Goal: Check status: Check status

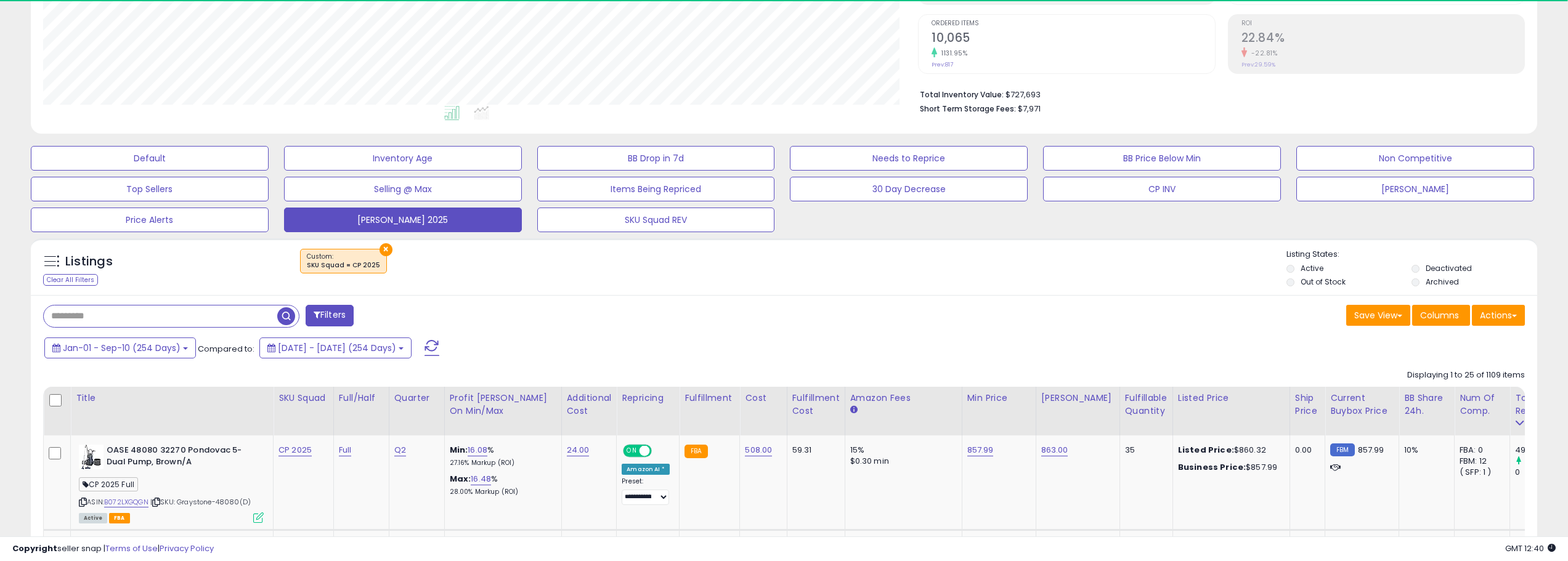
scroll to position [246, 0]
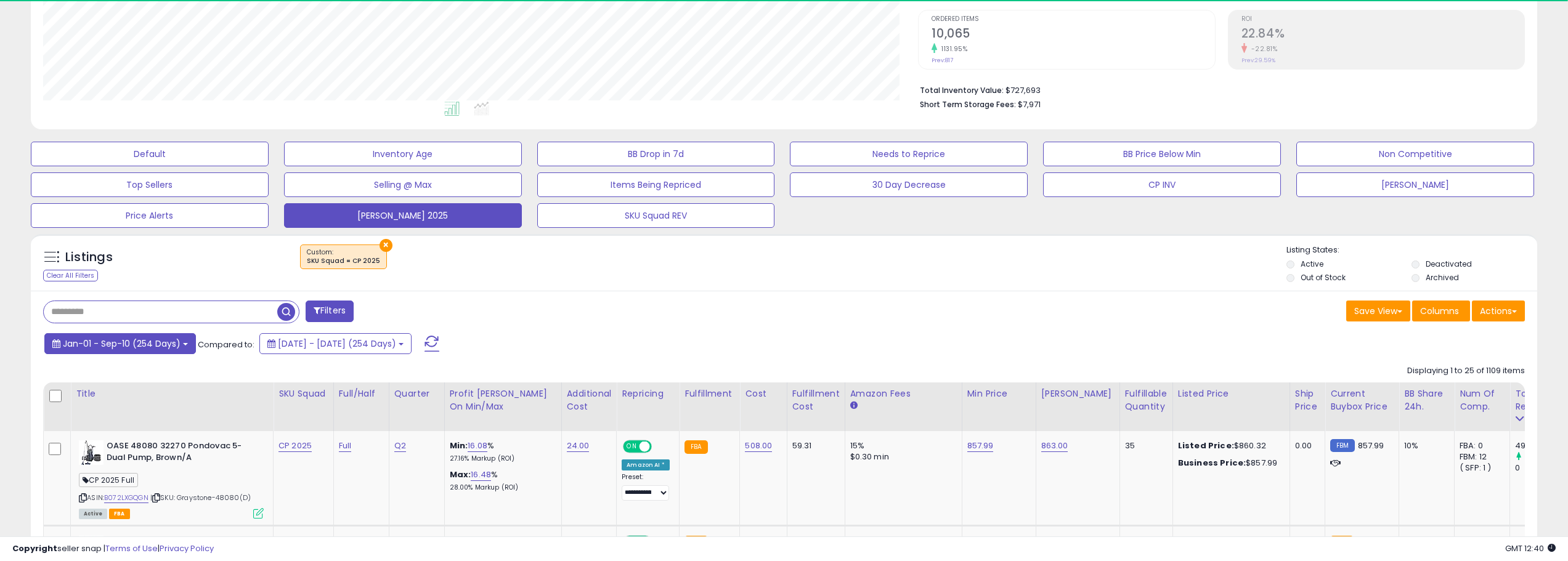
click at [157, 347] on span "Jan-01 - Sep-10 (254 Days)" at bounding box center [121, 344] width 118 height 12
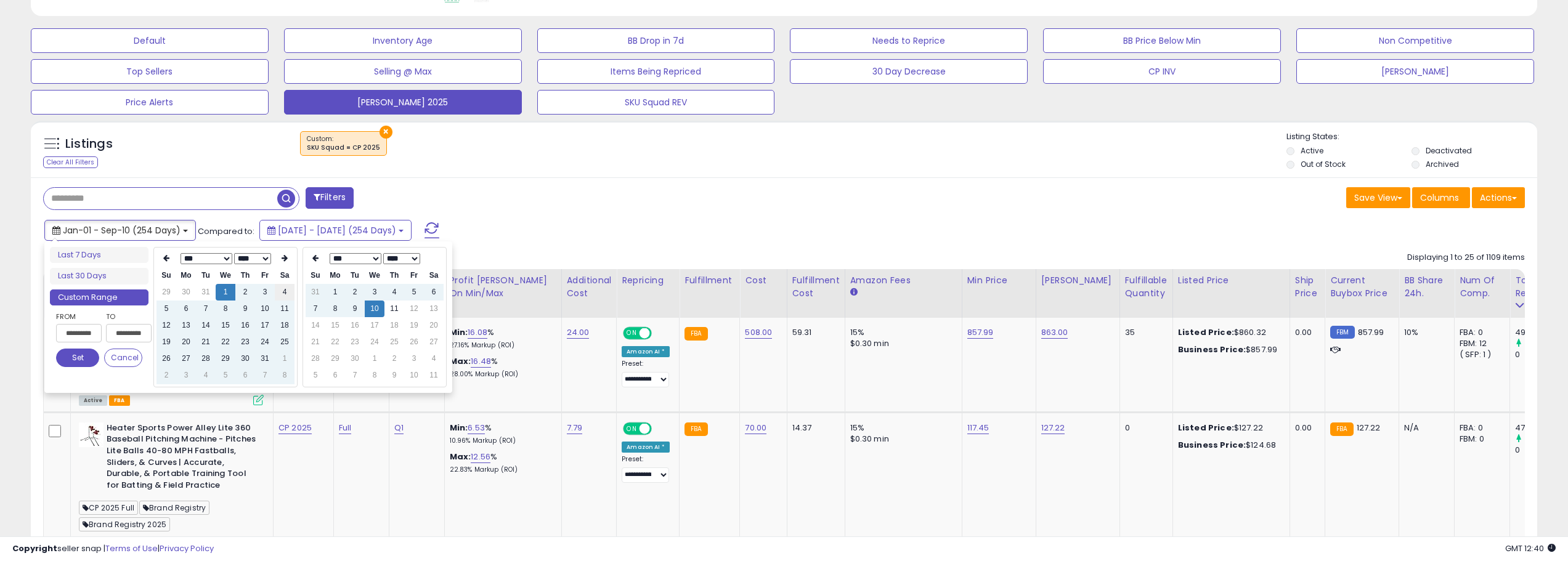
scroll to position [370, 0]
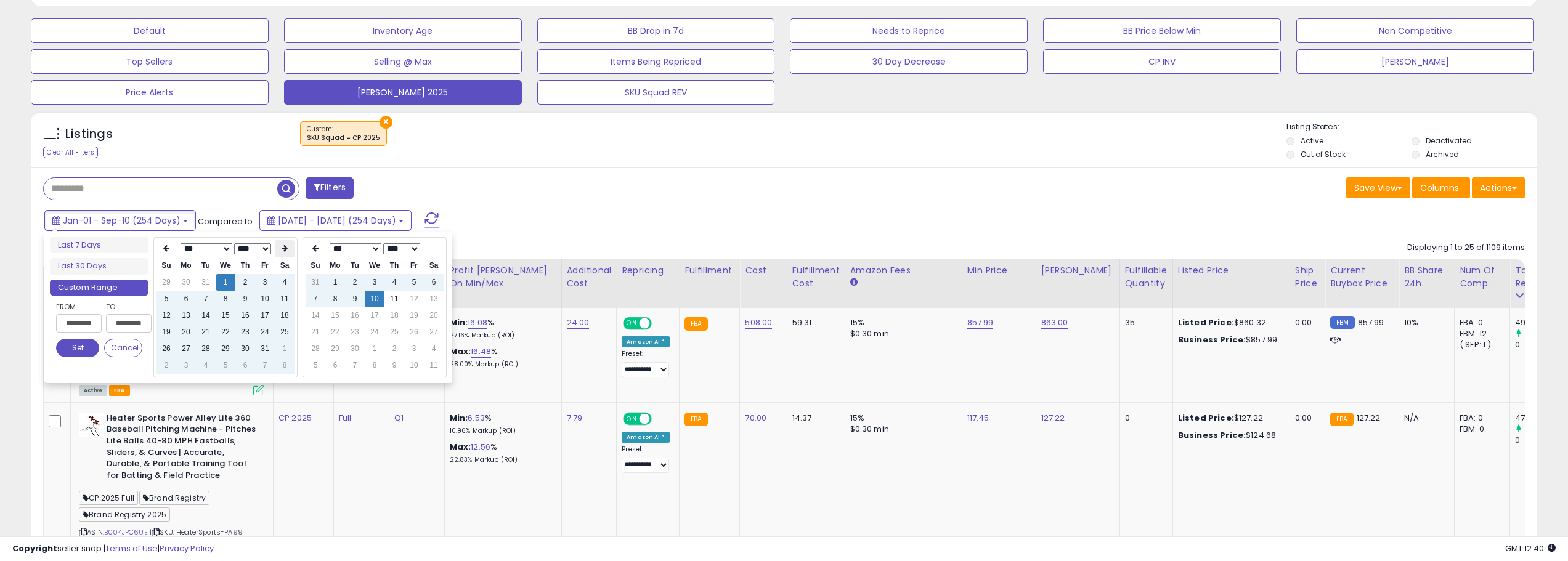
click at [278, 249] on th at bounding box center [285, 249] width 20 height 17
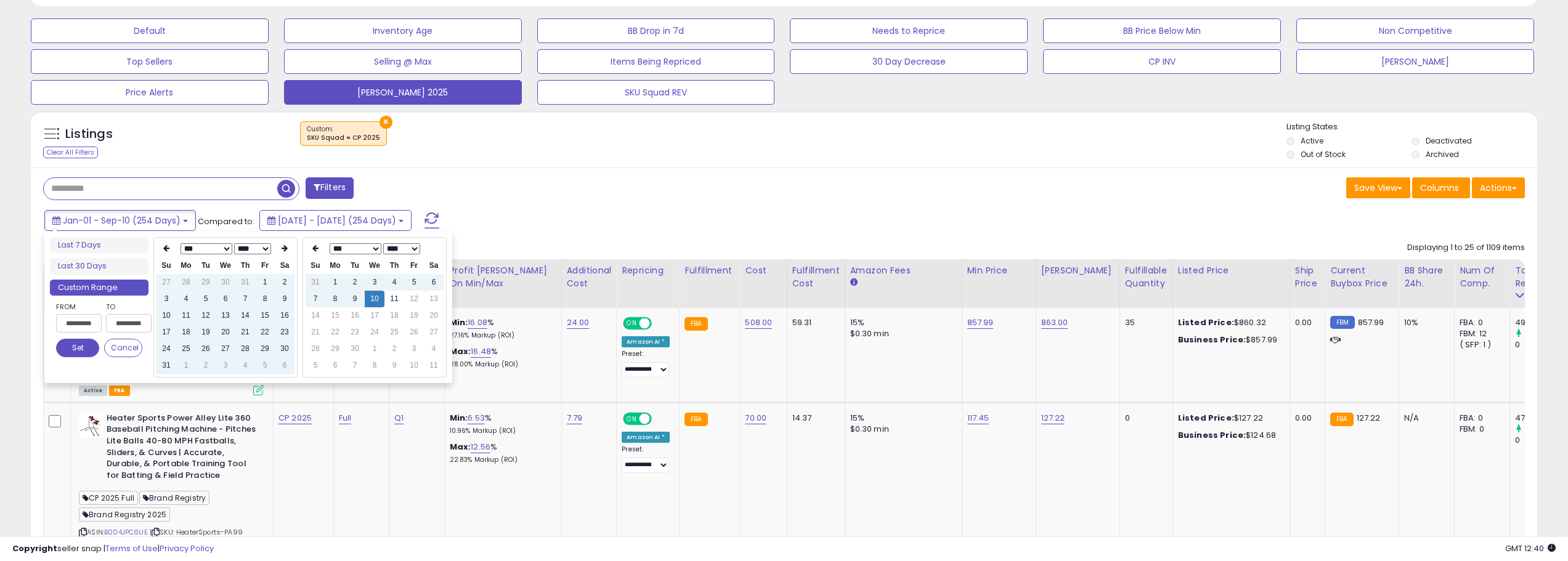
click at [278, 249] on th at bounding box center [285, 249] width 20 height 17
type input "**********"
click at [226, 300] on td "10" at bounding box center [225, 299] width 20 height 16
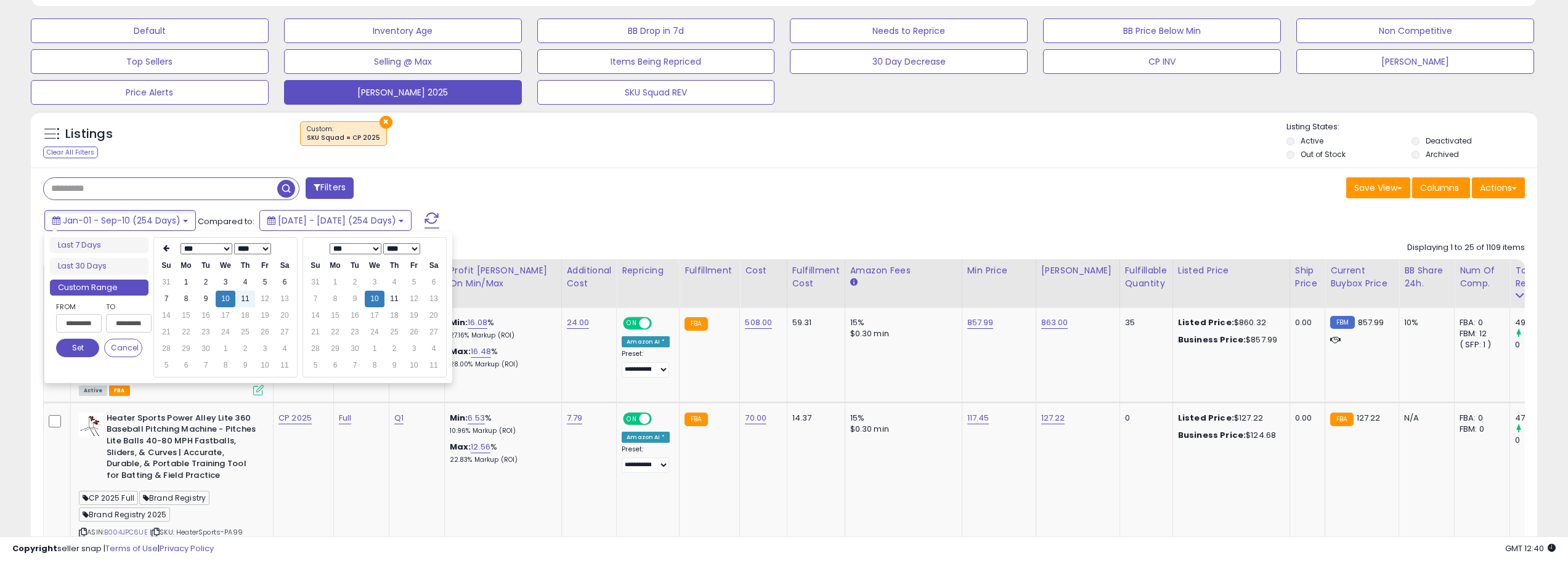
click at [82, 351] on button "Set" at bounding box center [77, 348] width 43 height 18
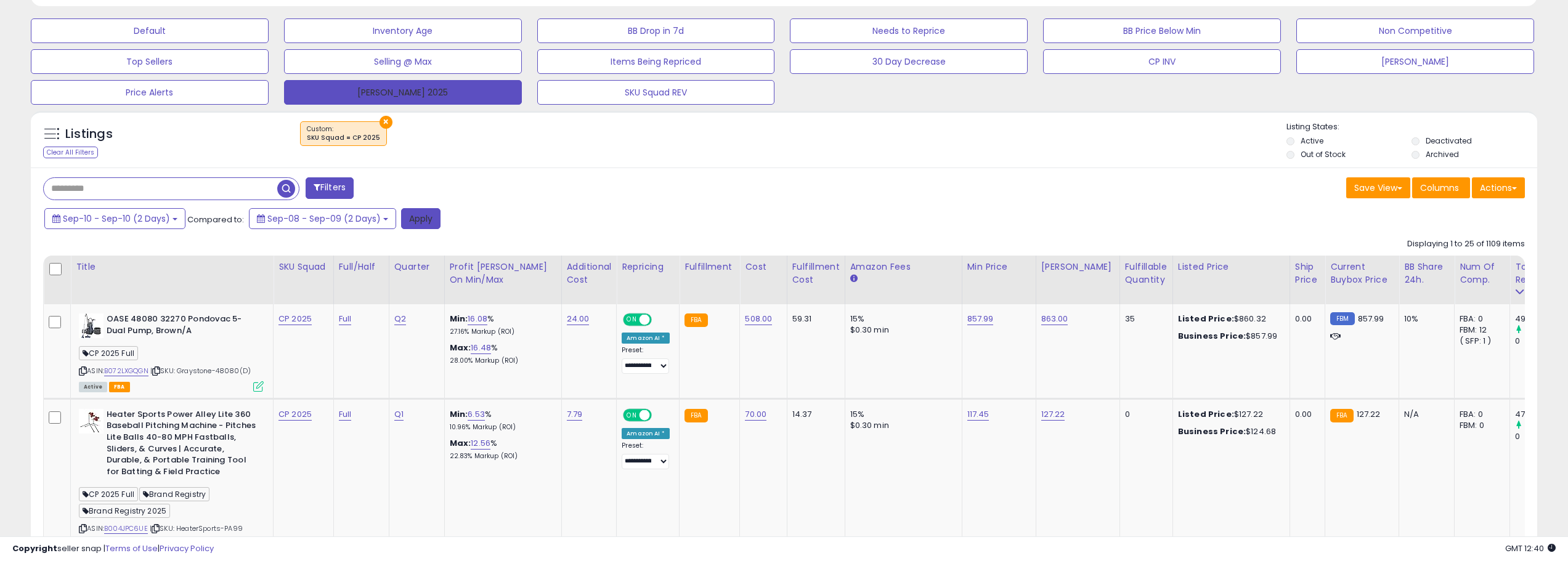
click at [417, 217] on button "Apply" at bounding box center [421, 219] width 39 height 21
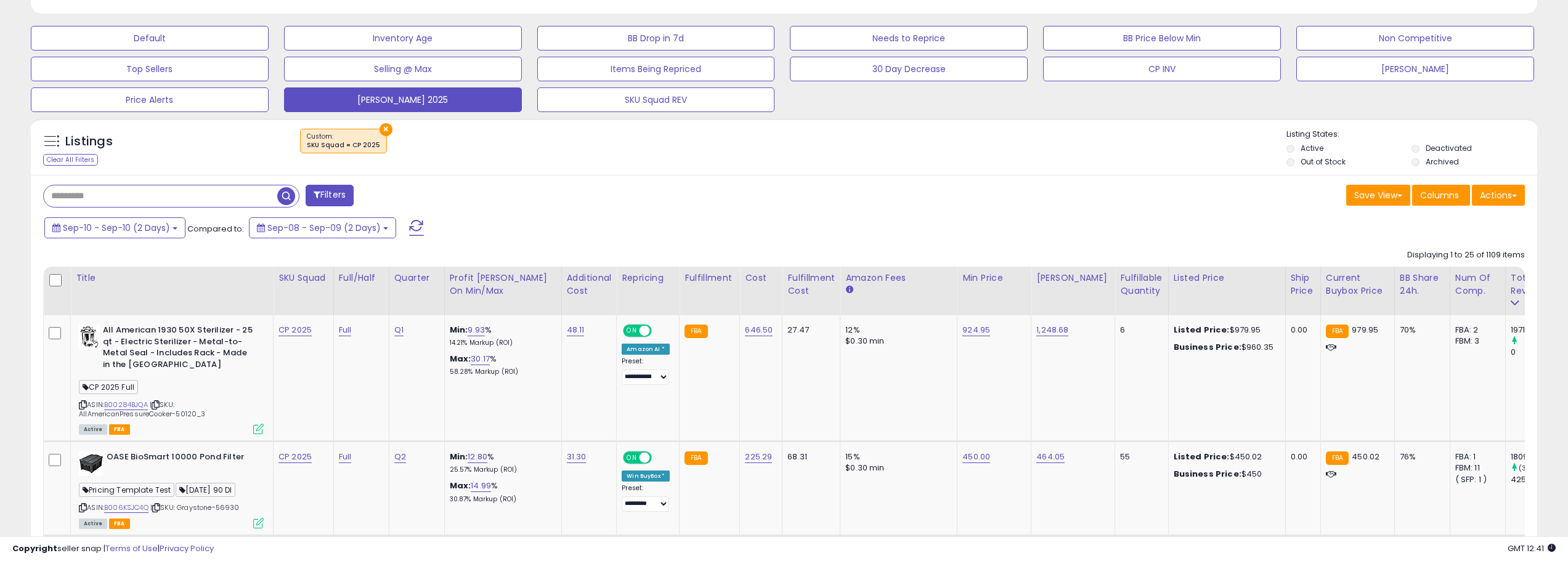
scroll to position [308, 0]
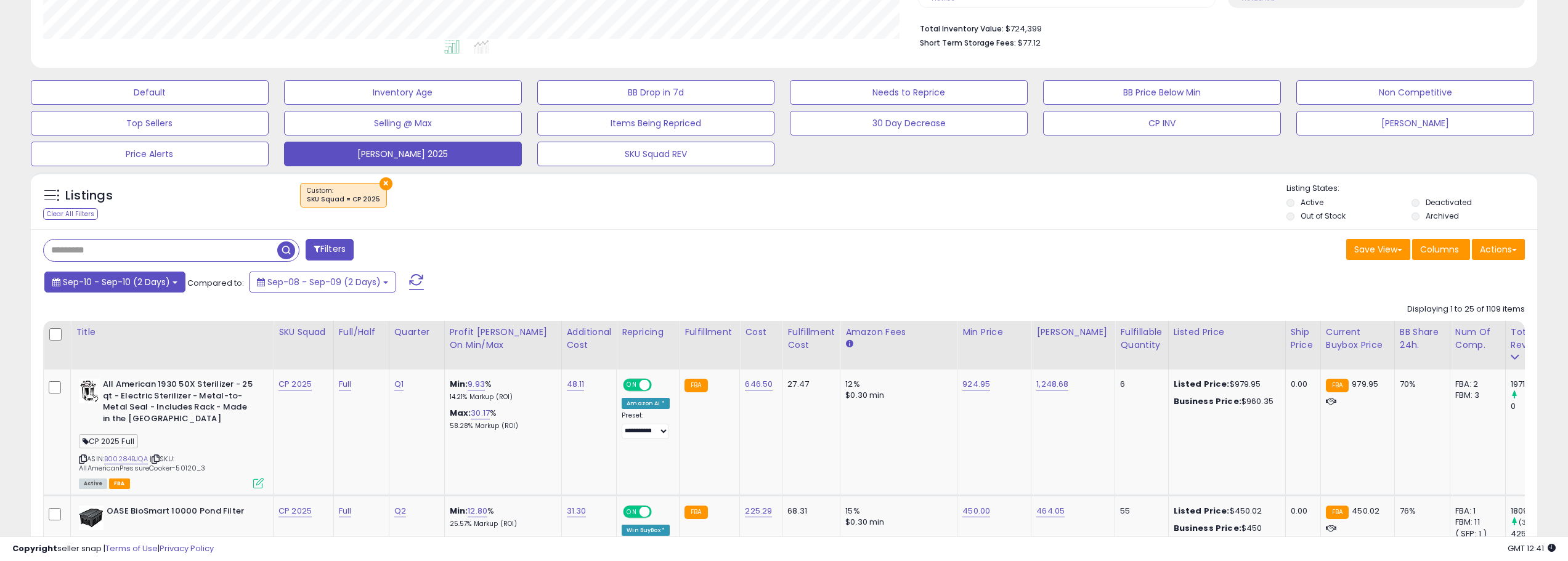
click at [177, 284] on button "Sep-10 - Sep-10 (2 Days)" at bounding box center [114, 282] width 141 height 21
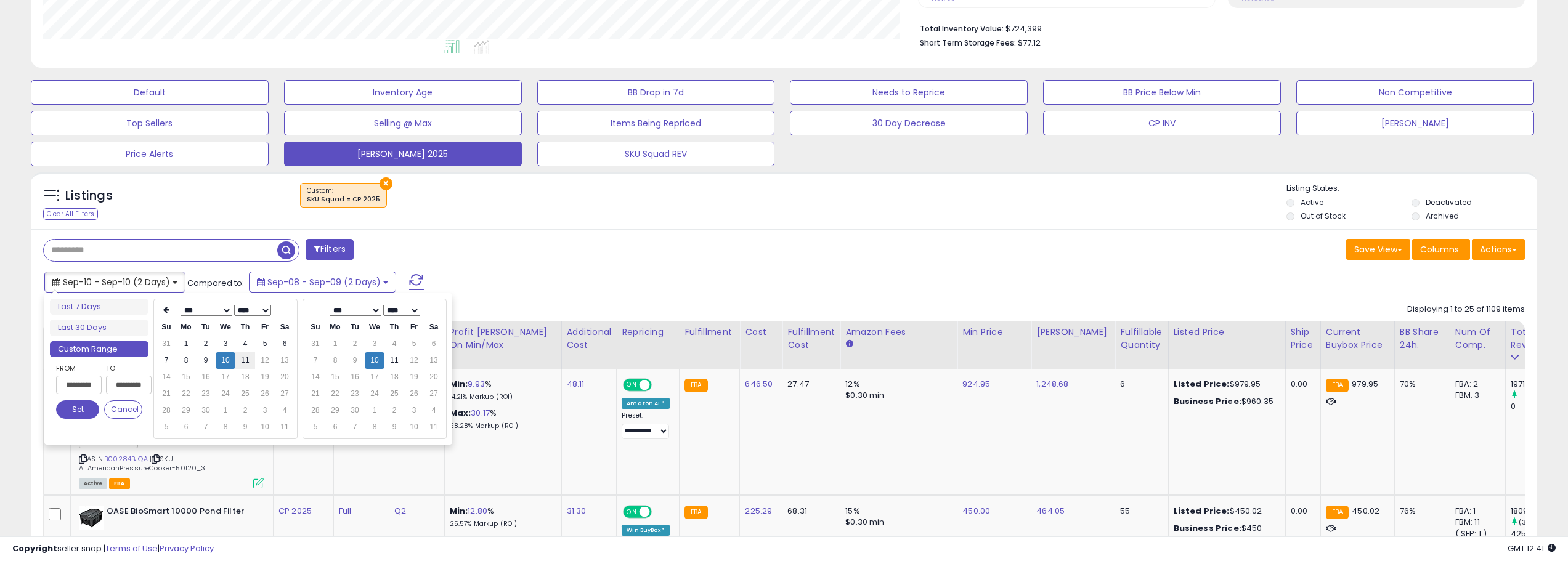
type input "**********"
click at [246, 366] on td "11" at bounding box center [245, 361] width 20 height 16
type input "**********"
click at [396, 356] on td "11" at bounding box center [394, 361] width 20 height 16
click at [71, 405] on button "Set" at bounding box center [77, 409] width 43 height 18
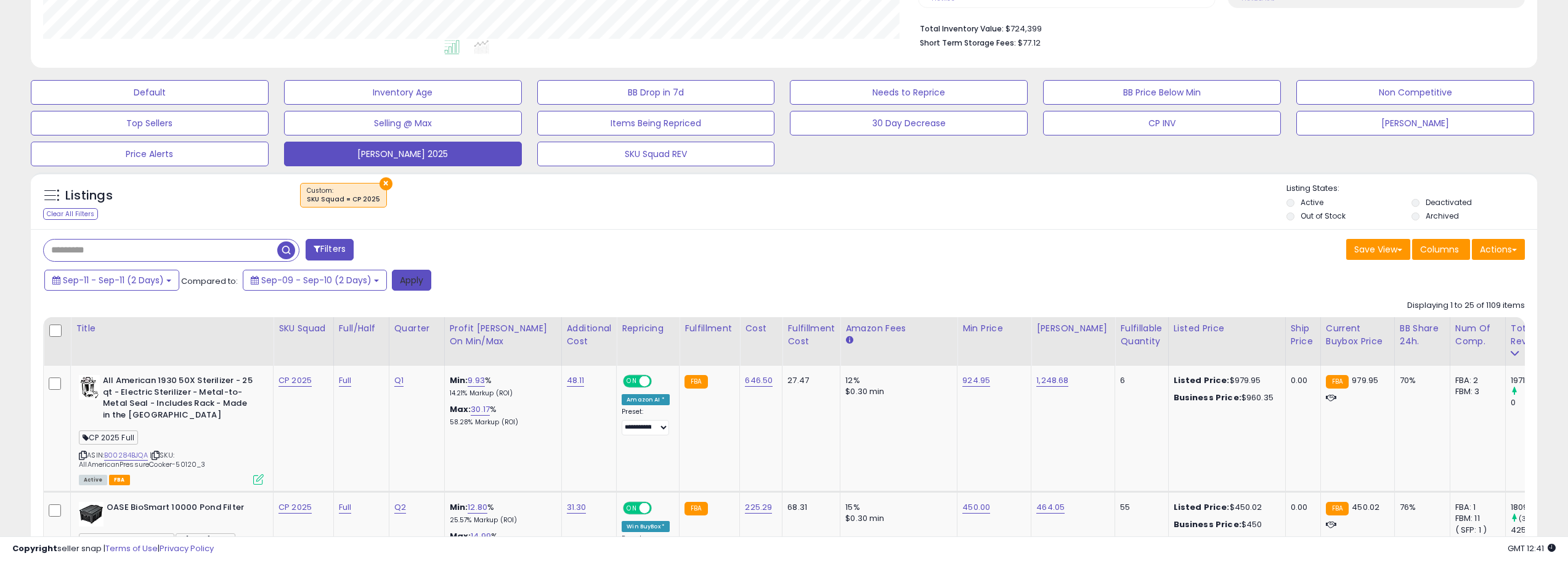
drag, startPoint x: 405, startPoint y: 289, endPoint x: 807, endPoint y: 280, distance: 402.1
click at [405, 289] on button "Apply" at bounding box center [412, 280] width 39 height 21
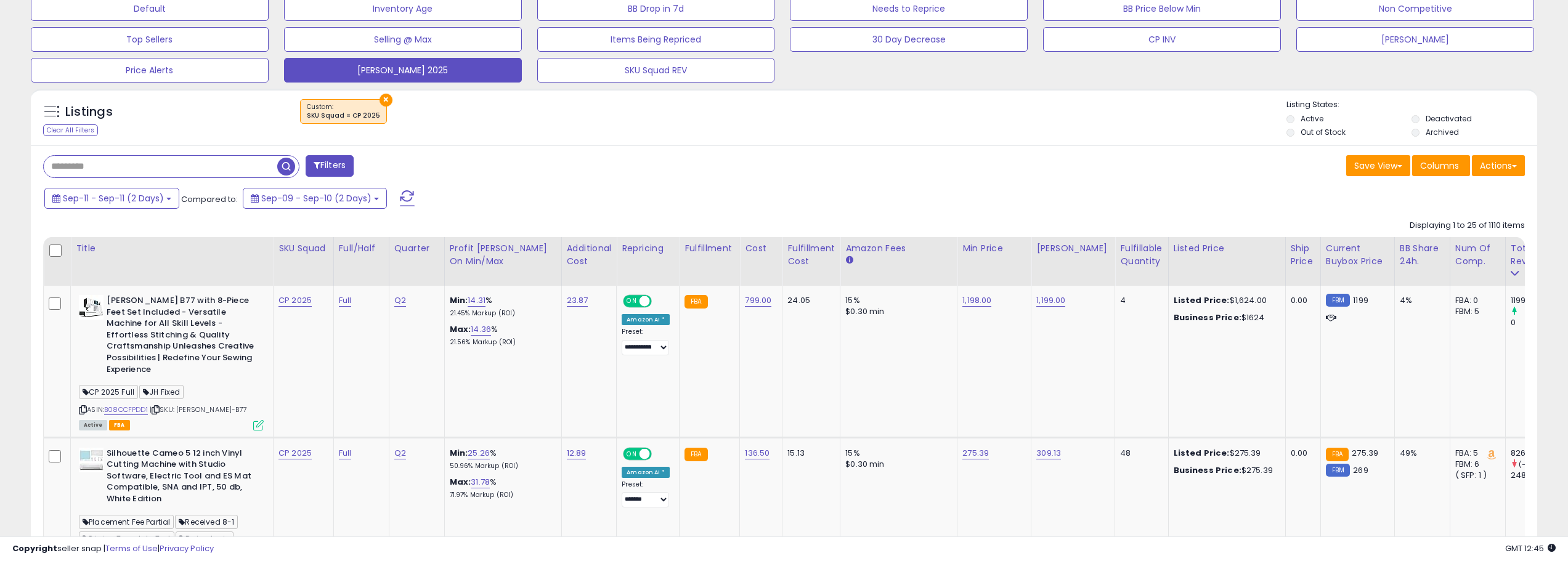
scroll to position [431, 0]
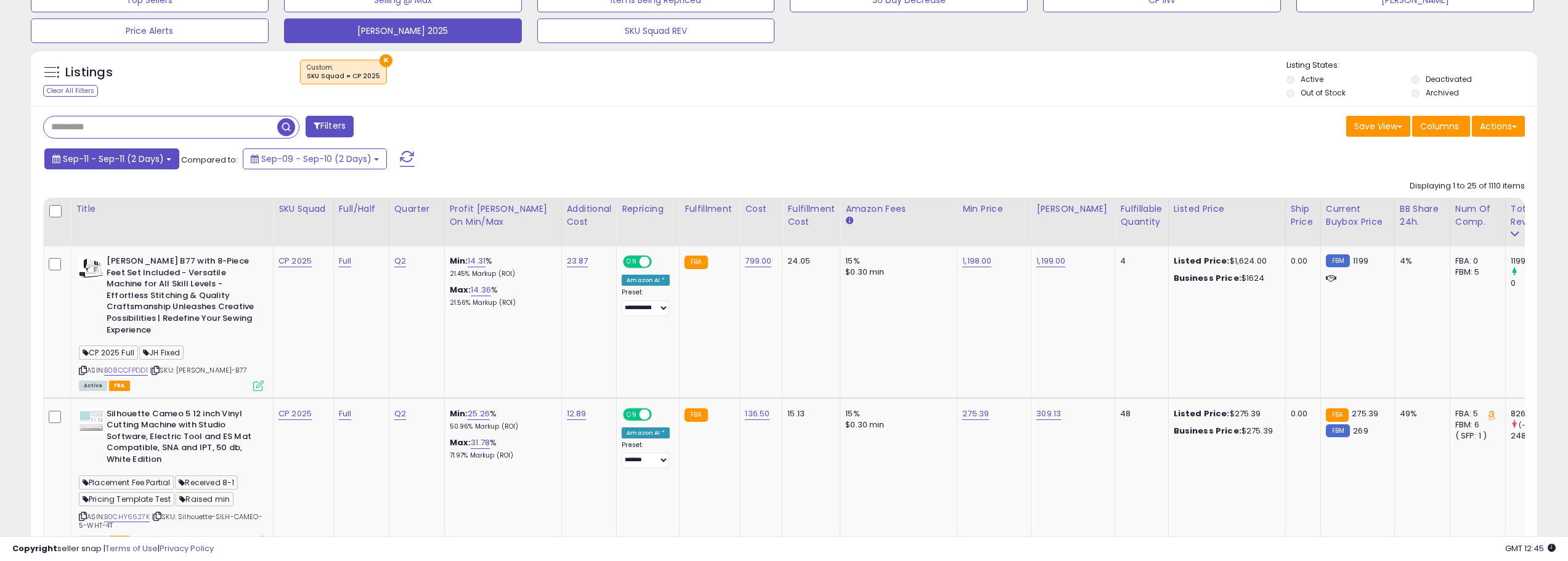
click at [175, 158] on button "Sep-11 - Sep-11 (2 Days)" at bounding box center [112, 159] width 135 height 21
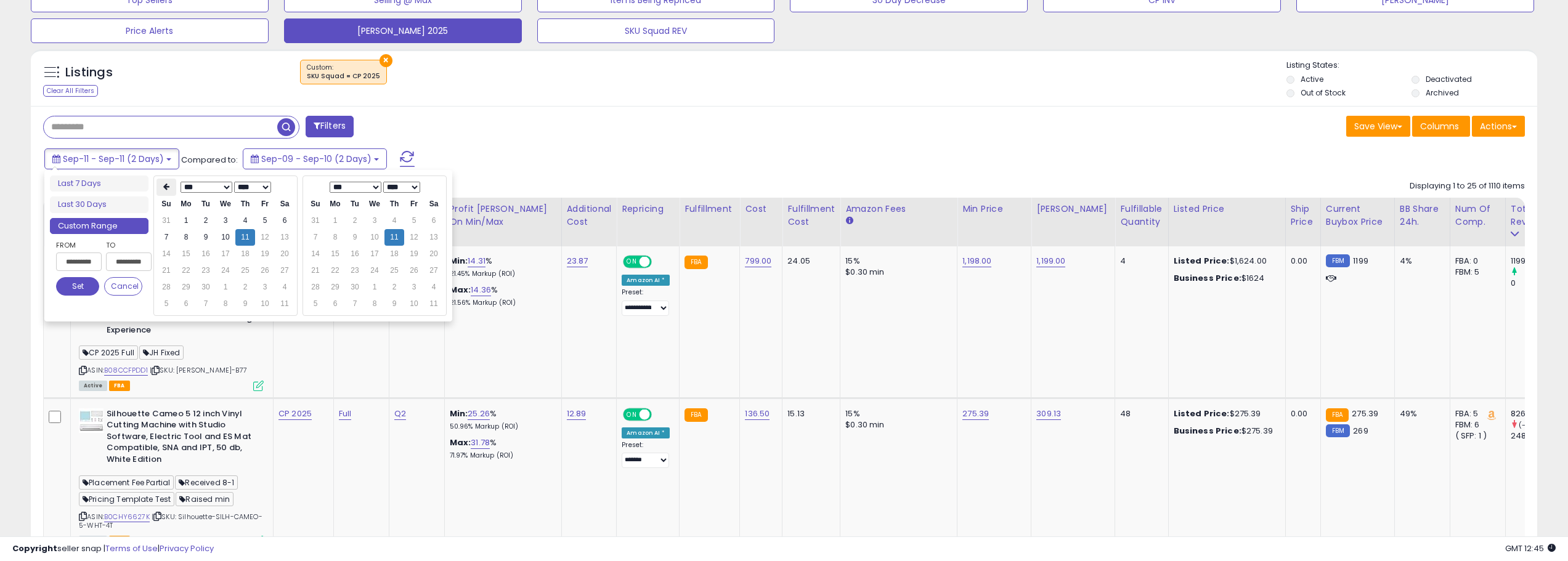
click at [169, 185] on icon at bounding box center [166, 187] width 6 height 7
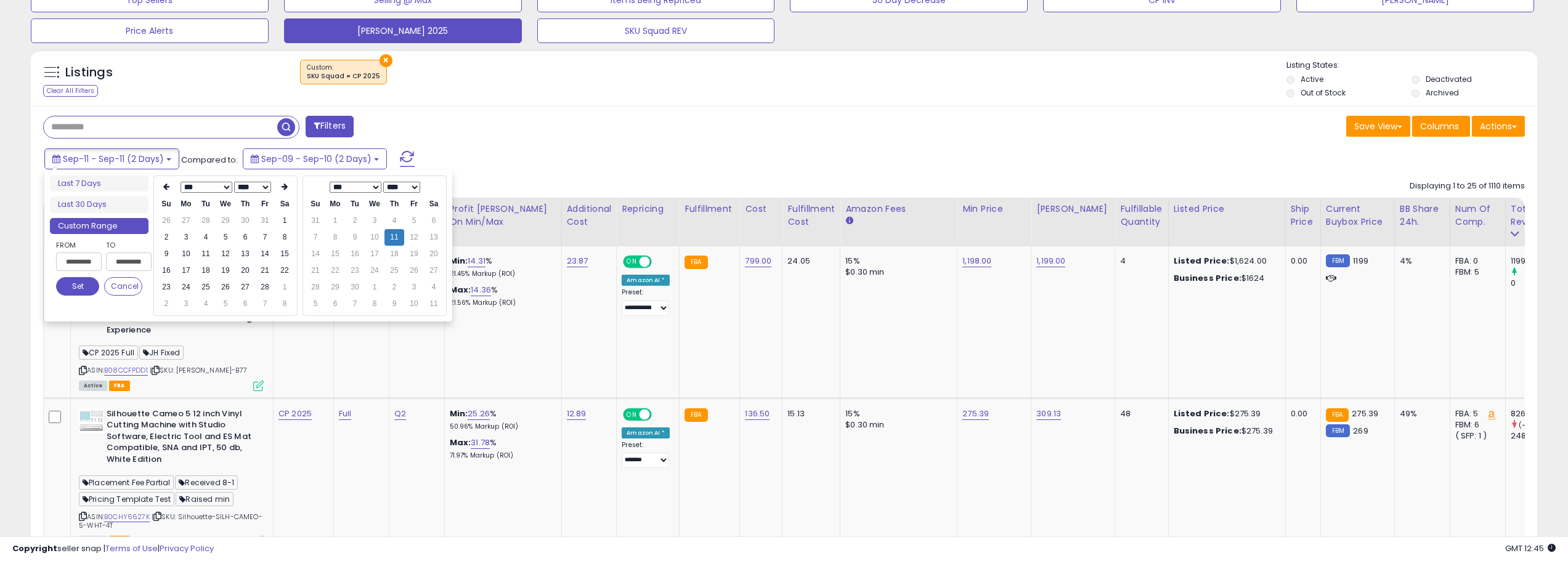
click at [169, 185] on icon at bounding box center [166, 187] width 6 height 7
click at [291, 181] on th at bounding box center [285, 187] width 20 height 17
click at [227, 219] on td "1" at bounding box center [225, 221] width 20 height 16
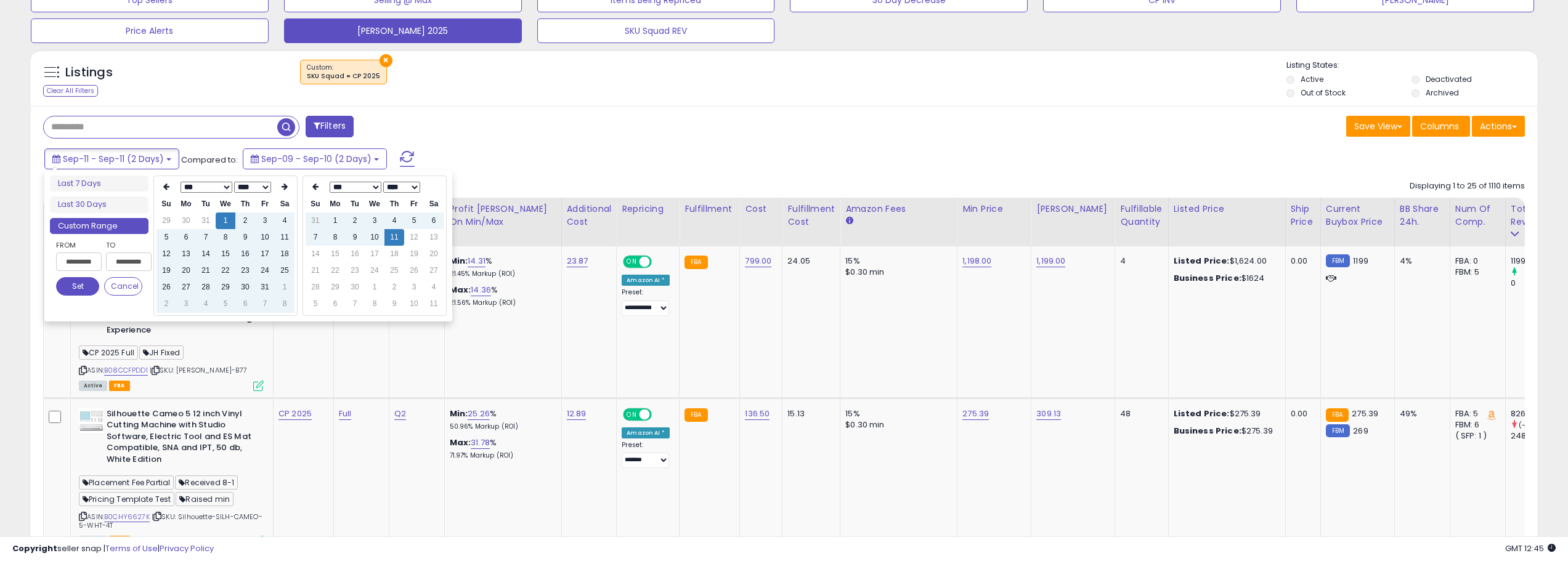
type input "**********"
click at [68, 284] on button "Set" at bounding box center [77, 286] width 43 height 18
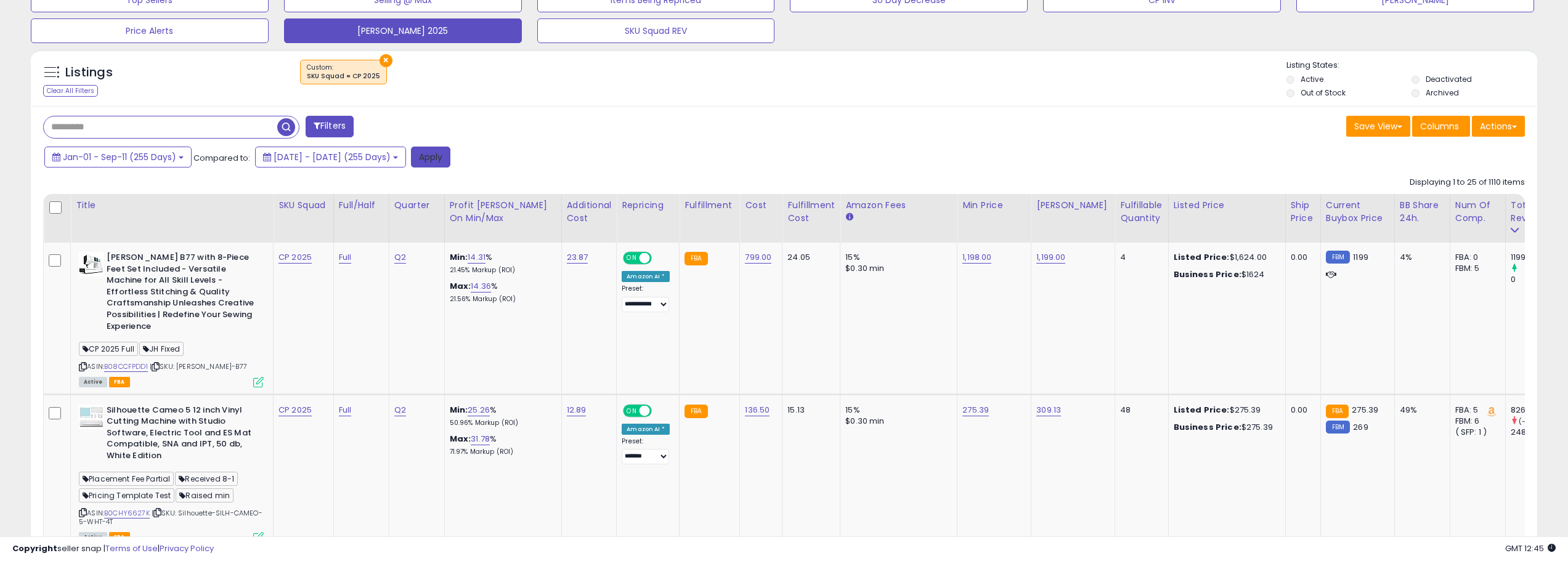
click at [450, 159] on button "Apply" at bounding box center [431, 157] width 39 height 21
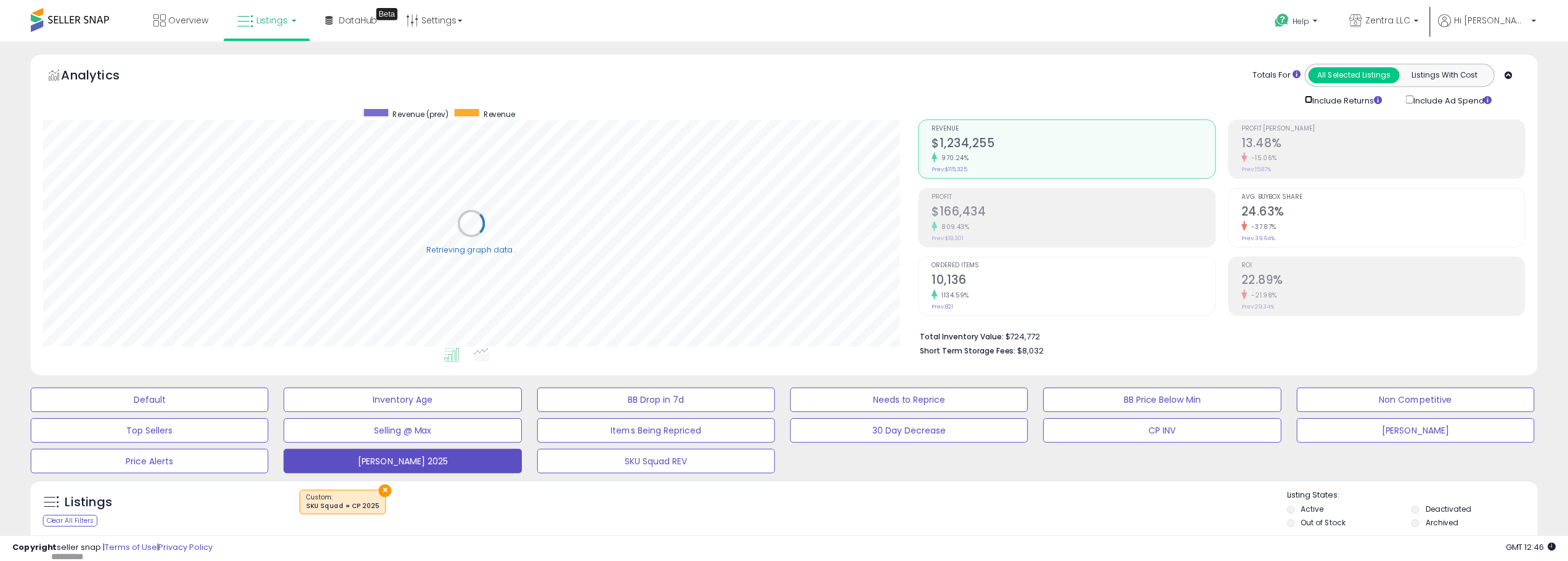
scroll to position [615824, 615225]
